Goal: Information Seeking & Learning: Learn about a topic

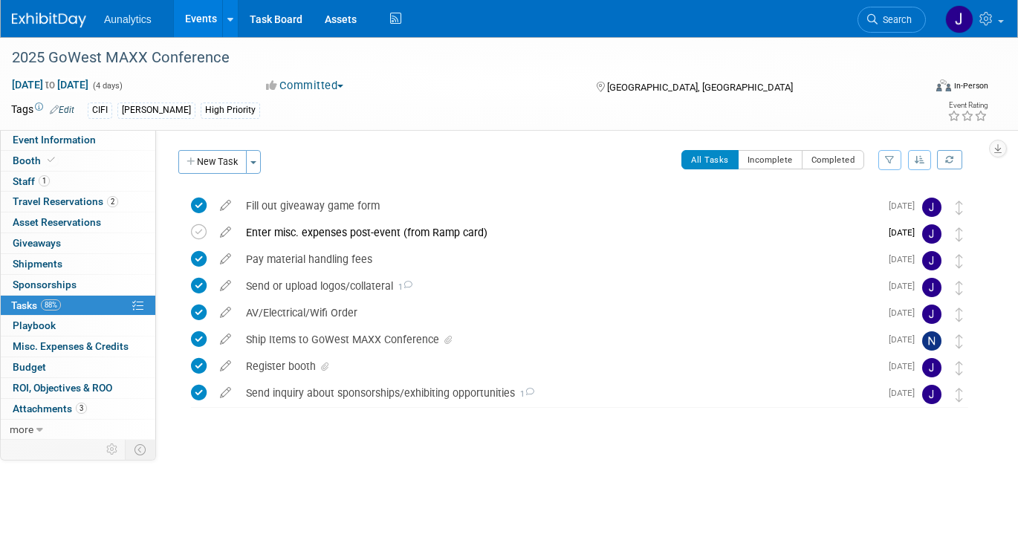
click at [203, 7] on link "Events" at bounding box center [201, 18] width 54 height 37
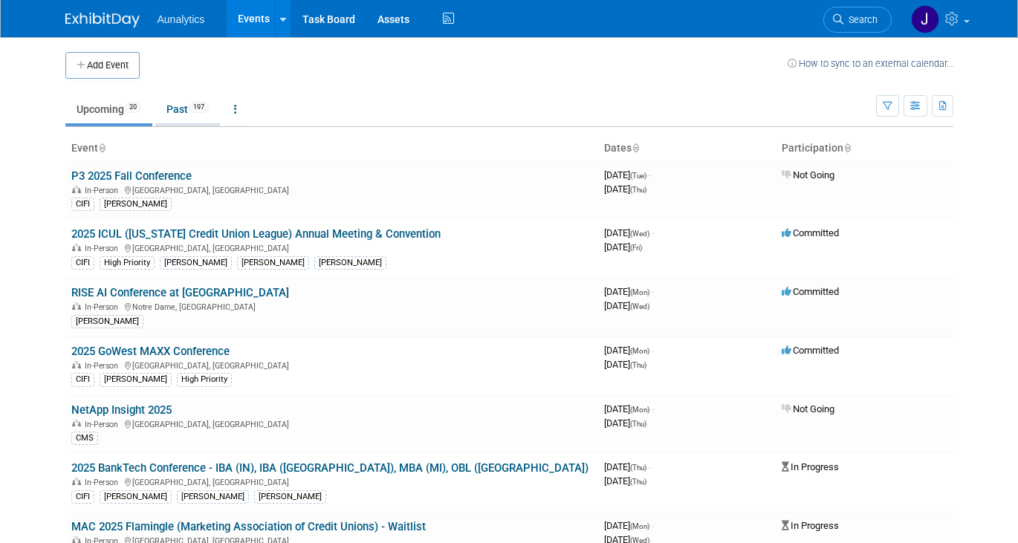
click at [179, 117] on link "Past 197" at bounding box center [187, 109] width 65 height 28
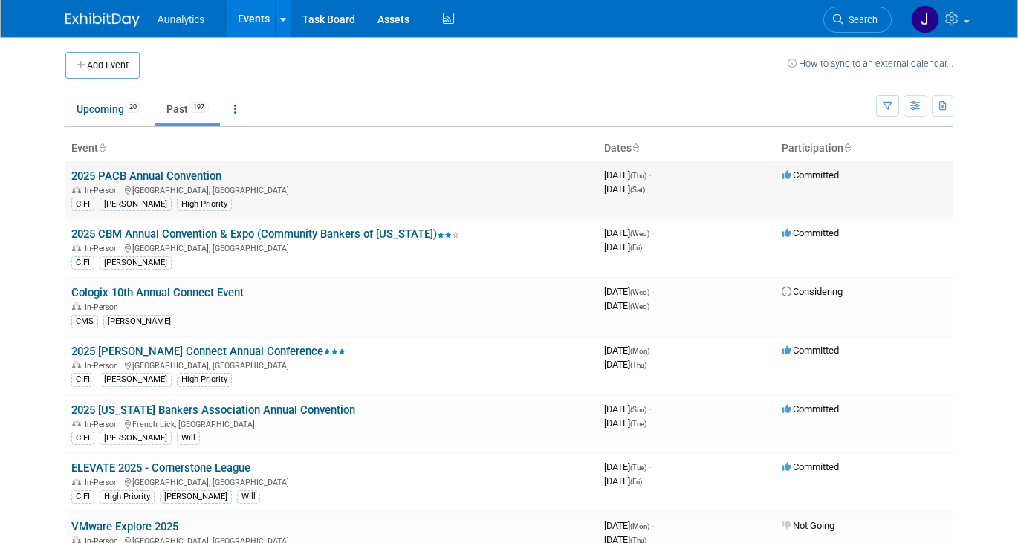
click at [192, 181] on link "2025 PACB Annual Convention" at bounding box center [146, 175] width 150 height 13
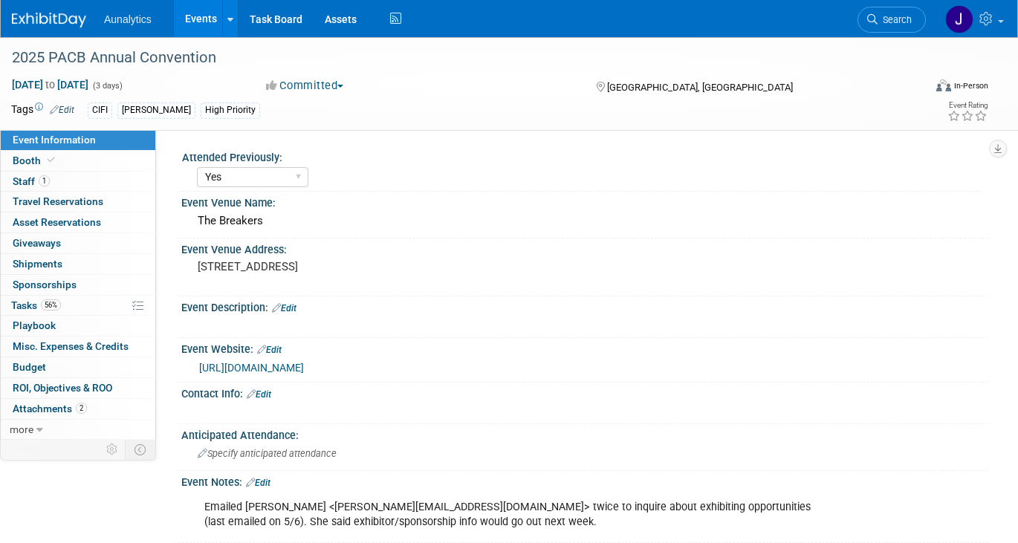
select select "Yes"
